Goal: Browse casually: Explore the website without a specific task or goal

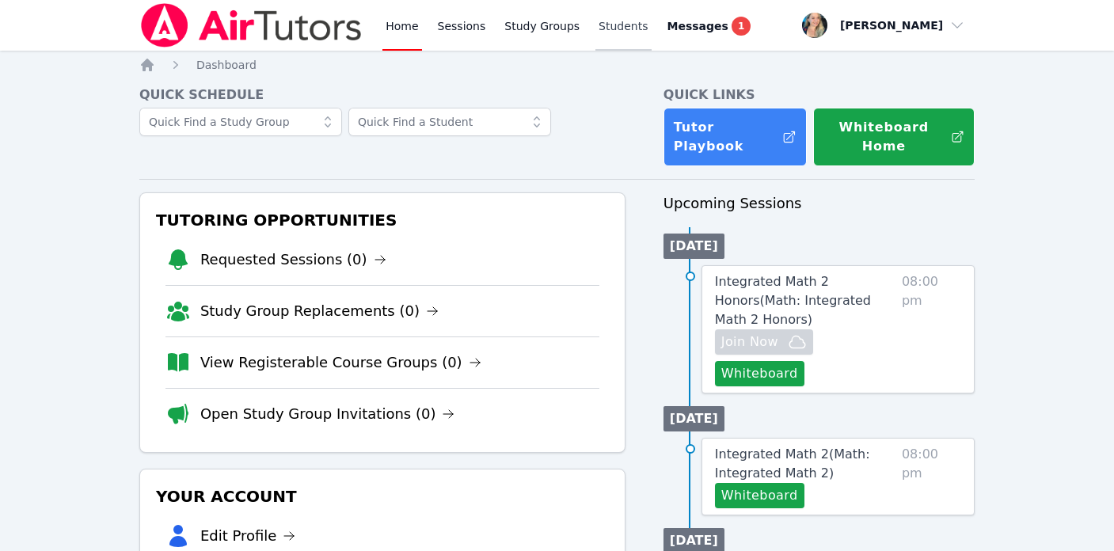
drag, startPoint x: 800, startPoint y: 311, endPoint x: 632, endPoint y: 2, distance: 352.5
